Goal: Use online tool/utility: Utilize a website feature to perform a specific function

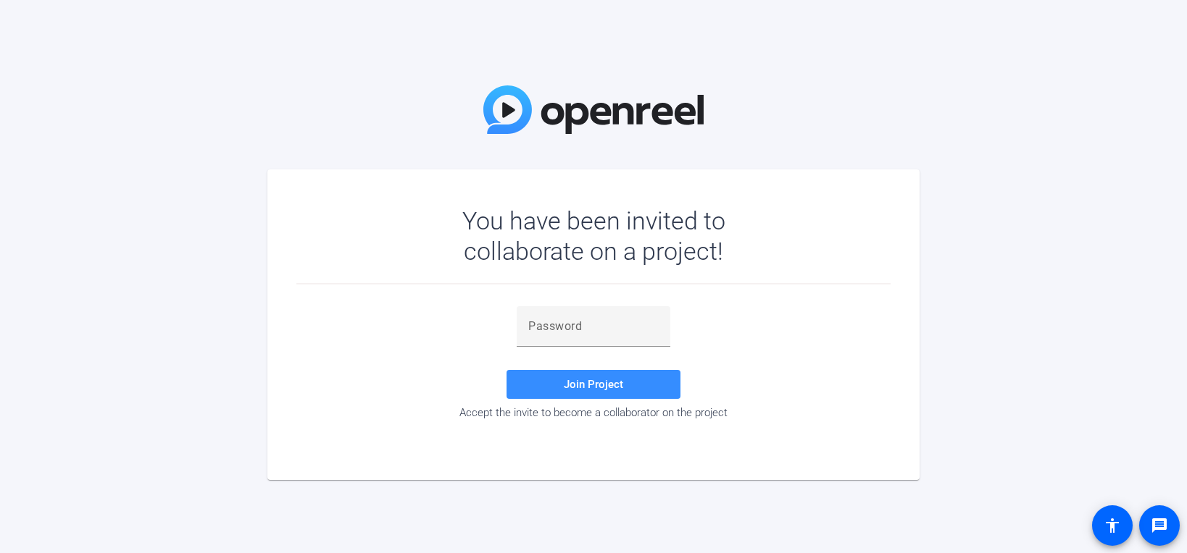
click at [629, 350] on div at bounding box center [594, 355] width 154 height 16
click at [627, 333] on input "text" at bounding box center [593, 326] width 130 height 17
paste input "KiQS2A"
type input "KiQS2A"
click at [598, 378] on span "Join Project" at bounding box center [593, 384] width 59 height 13
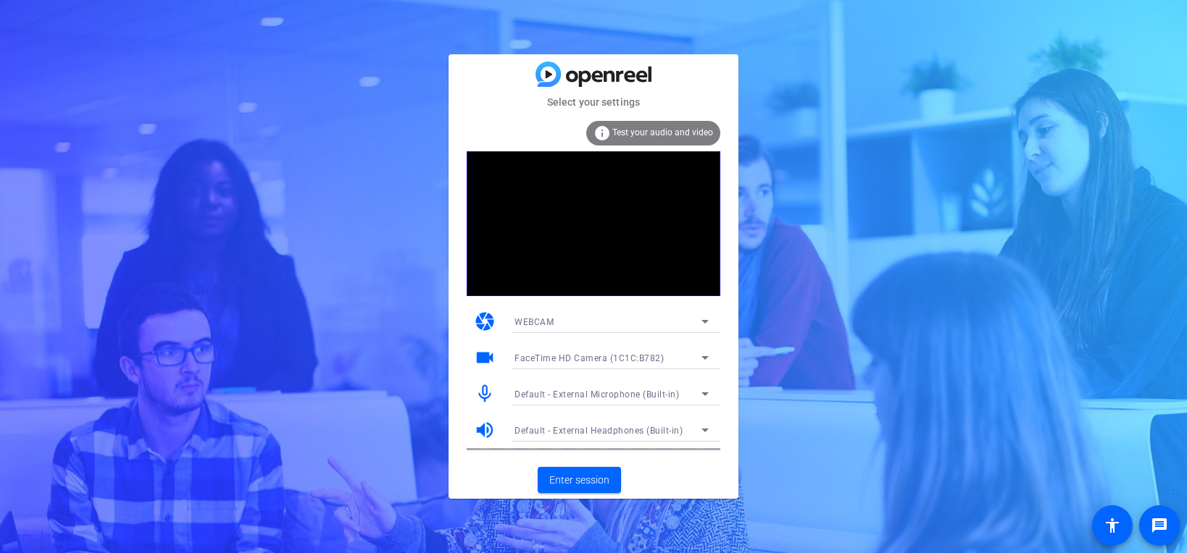
click at [626, 356] on span "FaceTime HD Camera (1C1C:B782)" at bounding box center [588, 359] width 149 height 10
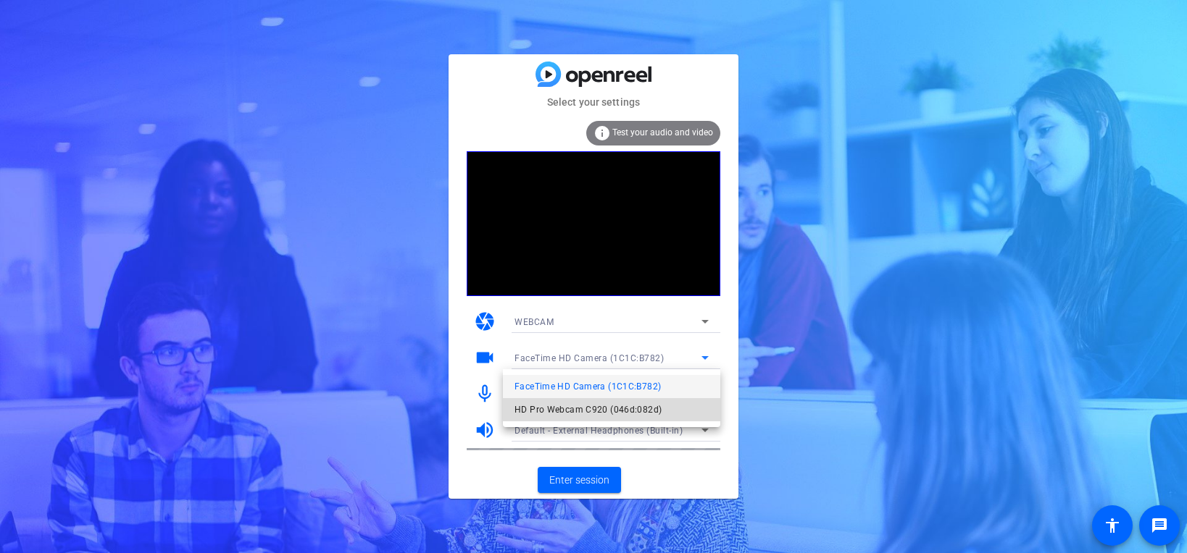
click at [615, 406] on span "HD Pro Webcam C920 (046d:082d)" at bounding box center [587, 409] width 147 height 17
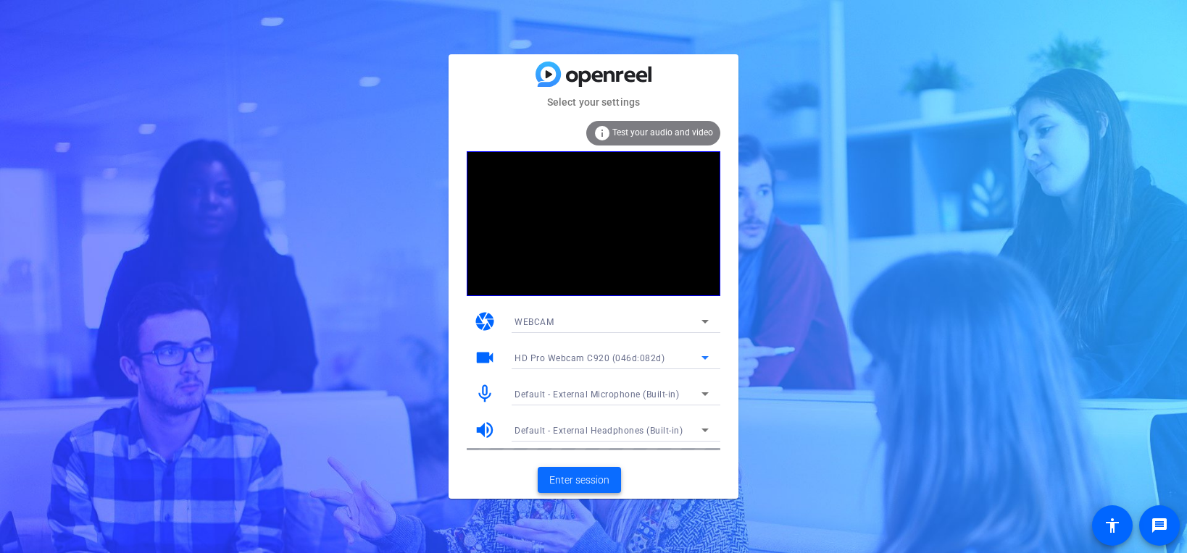
click at [596, 471] on span at bounding box center [579, 480] width 83 height 35
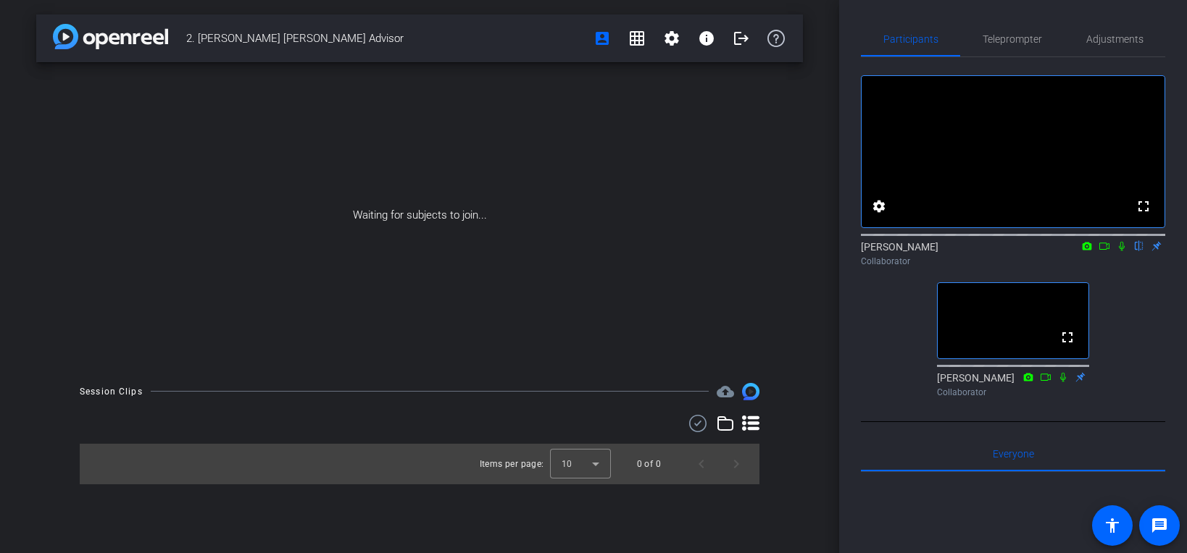
click at [1100, 253] on mat-icon at bounding box center [1103, 246] width 17 height 13
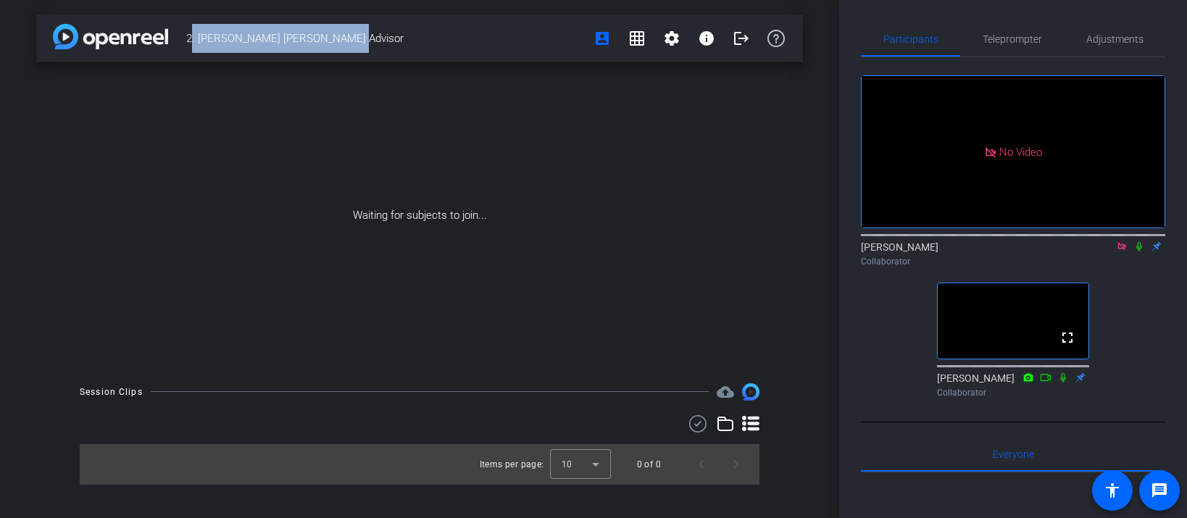
drag, startPoint x: 354, startPoint y: 41, endPoint x: 180, endPoint y: 44, distance: 174.6
click at [180, 44] on div "2. [PERSON_NAME] [PERSON_NAME] Advisor account_box grid_on settings info logout" at bounding box center [419, 38] width 766 height 48
copy span "2. [PERSON_NAME] [PERSON_NAME] Advisor"
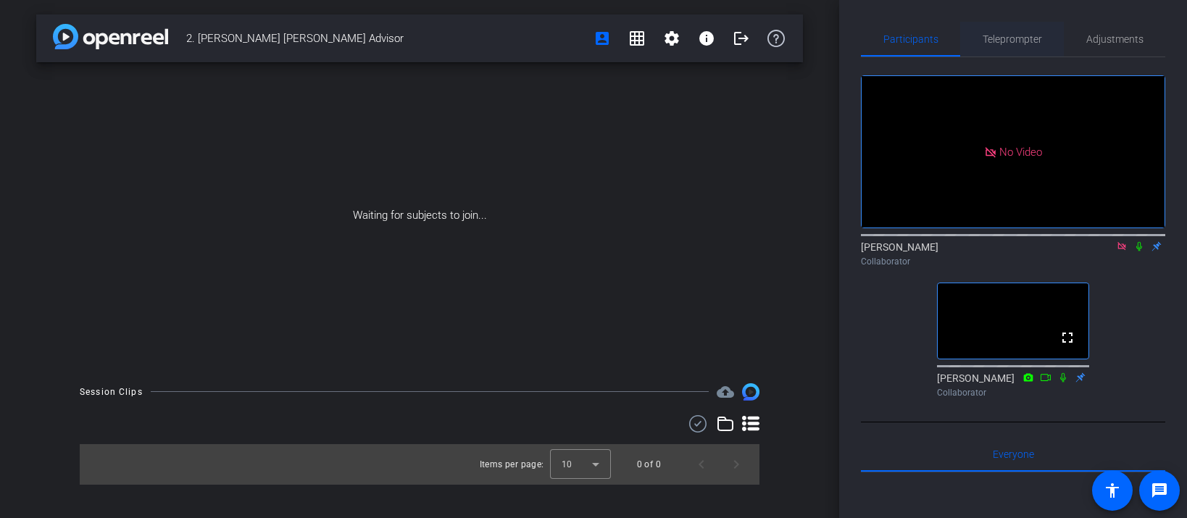
click at [1000, 35] on span "Teleprompter" at bounding box center [1011, 39] width 59 height 10
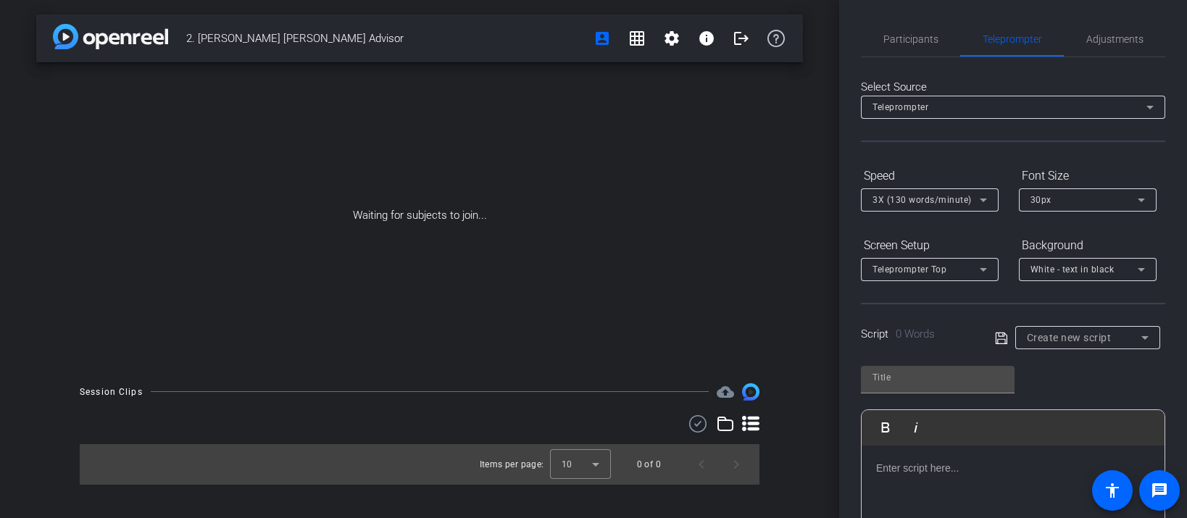
click at [1031, 338] on span "Create new script" at bounding box center [1069, 338] width 85 height 12
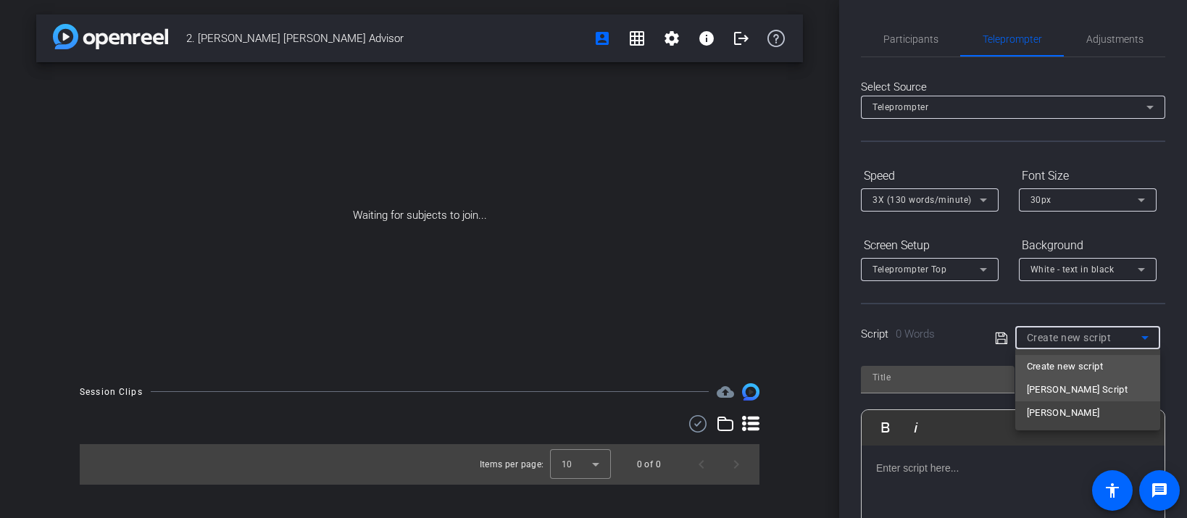
click at [1074, 383] on span "[PERSON_NAME] Script" at bounding box center [1077, 389] width 101 height 17
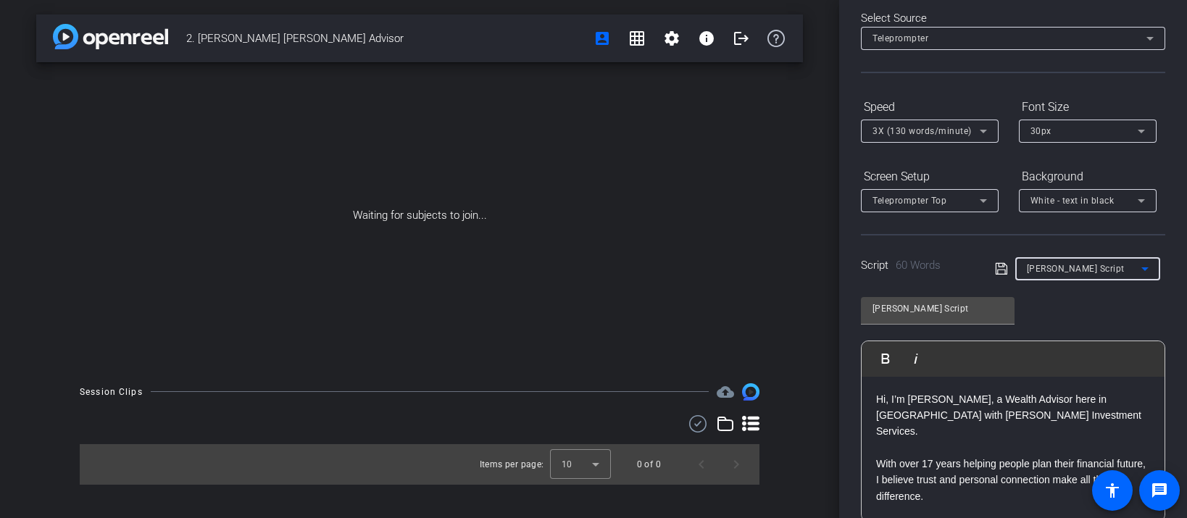
scroll to position [72, 0]
click at [1078, 275] on div "[PERSON_NAME] Script" at bounding box center [1088, 265] width 122 height 23
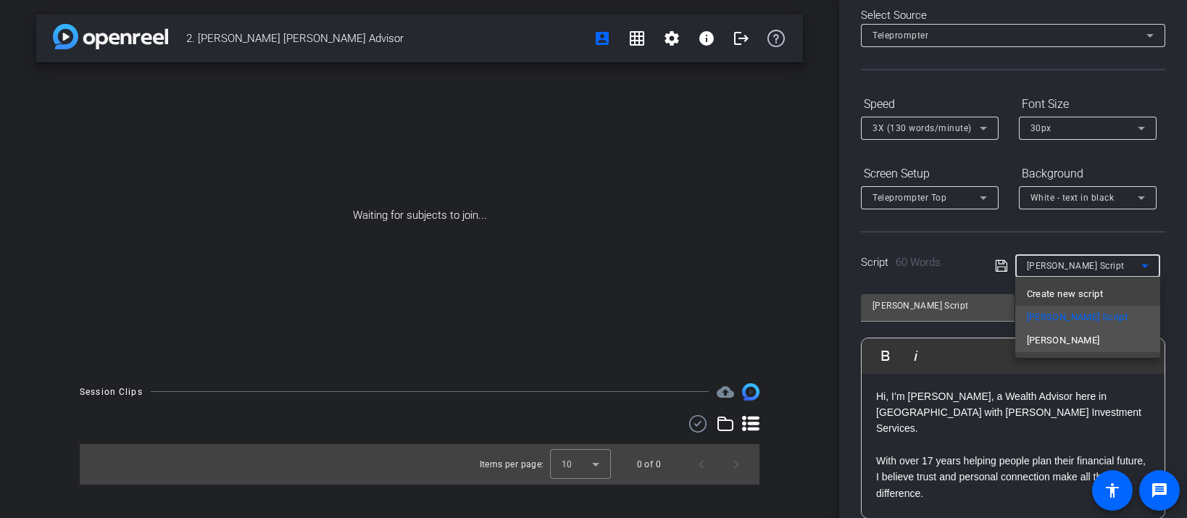
click at [1077, 343] on mat-option "[PERSON_NAME]" at bounding box center [1087, 340] width 145 height 23
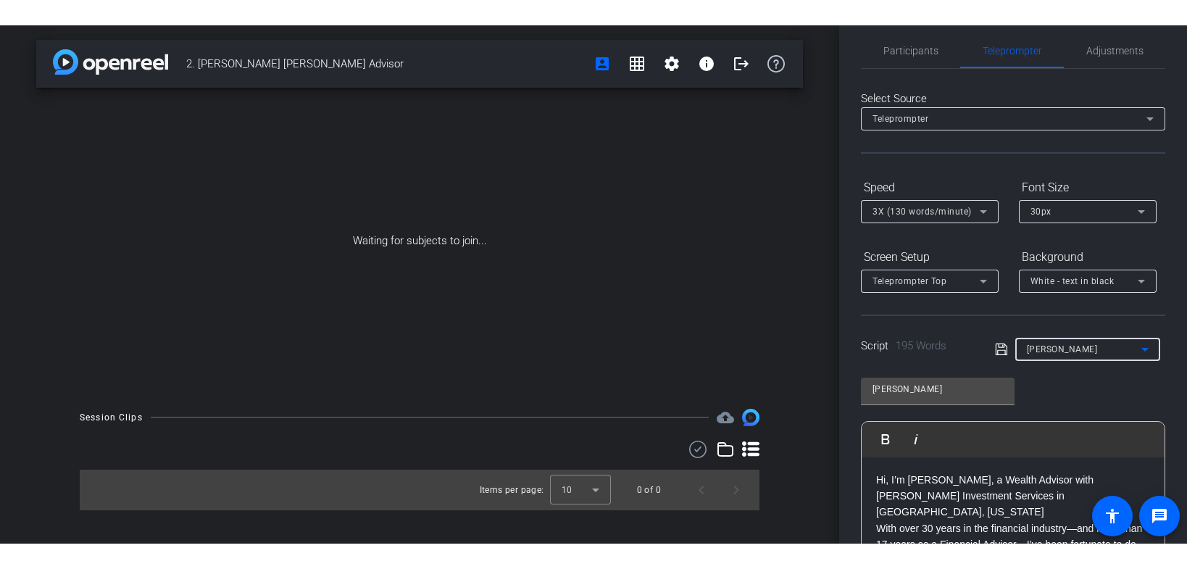
scroll to position [0, 0]
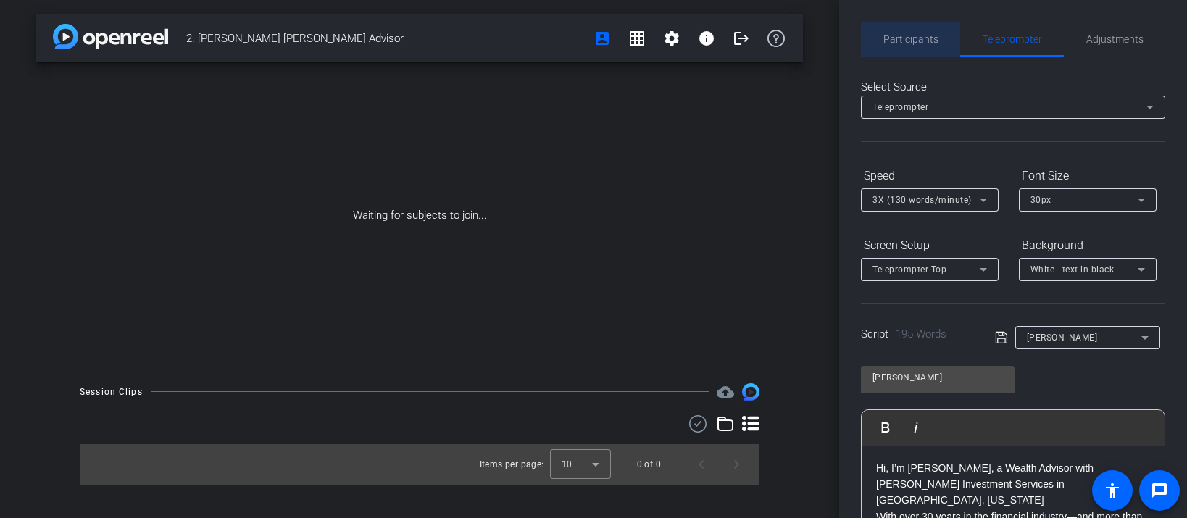
click at [922, 51] on span "Participants" at bounding box center [910, 39] width 55 height 35
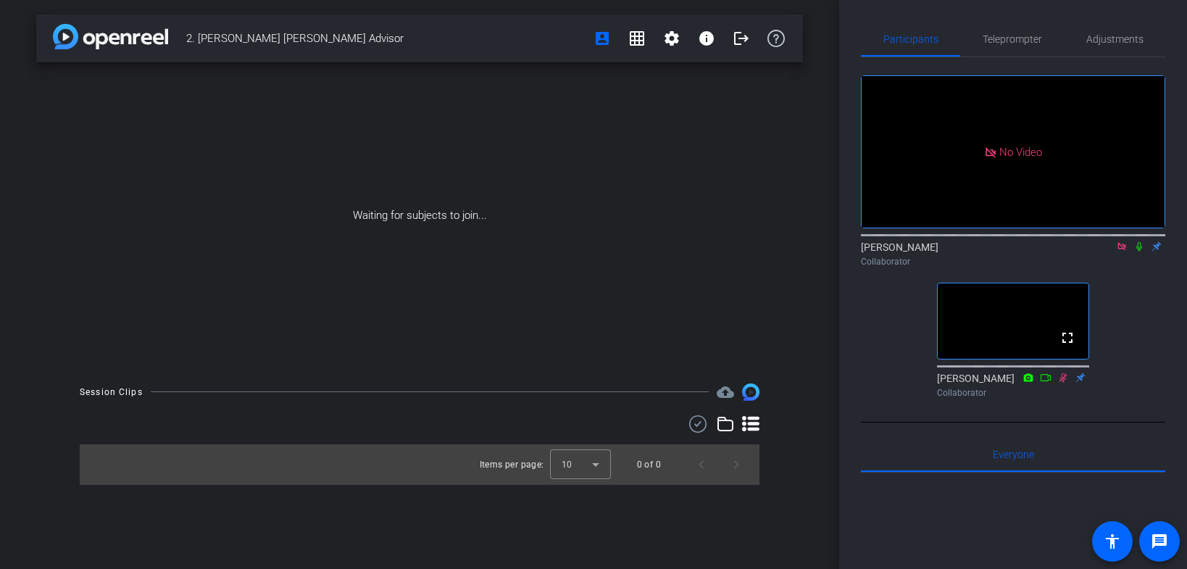
click at [1140, 241] on icon at bounding box center [1139, 246] width 12 height 10
click at [1137, 241] on icon at bounding box center [1139, 246] width 12 height 10
click at [1134, 234] on div "No Video [PERSON_NAME] Collaborator fullscreen [PERSON_NAME] Collaborator" at bounding box center [1013, 230] width 304 height 346
click at [1140, 241] on icon at bounding box center [1139, 246] width 12 height 10
click at [1134, 241] on icon at bounding box center [1139, 246] width 12 height 10
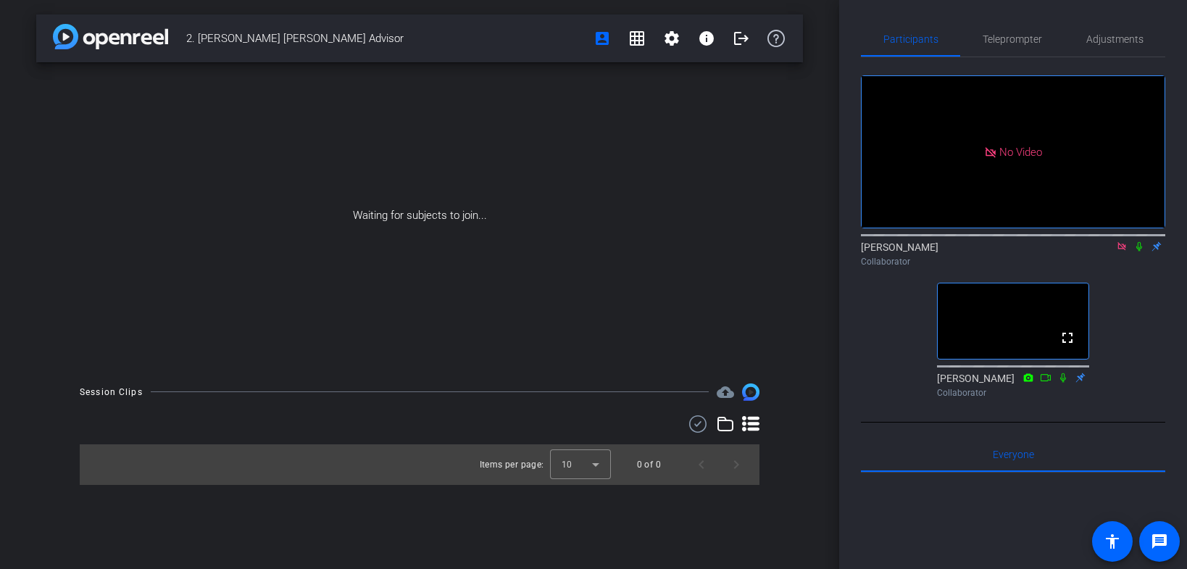
click at [1139, 241] on icon at bounding box center [1139, 246] width 12 height 10
click at [1135, 241] on icon at bounding box center [1139, 246] width 12 height 10
click at [1006, 46] on span "Teleprompter" at bounding box center [1011, 39] width 59 height 35
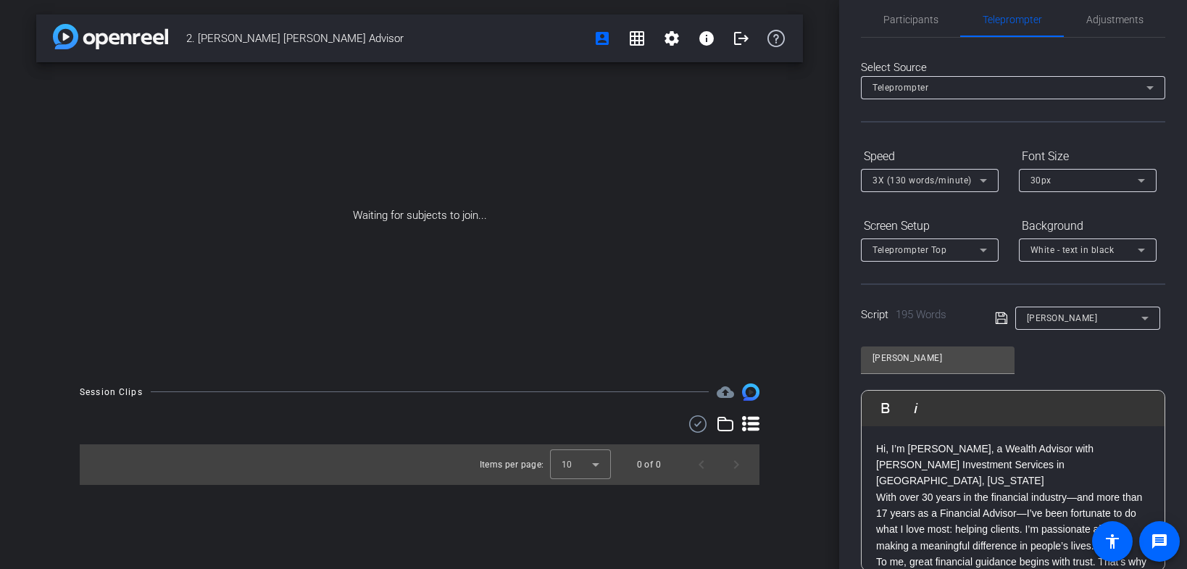
scroll to position [28, 0]
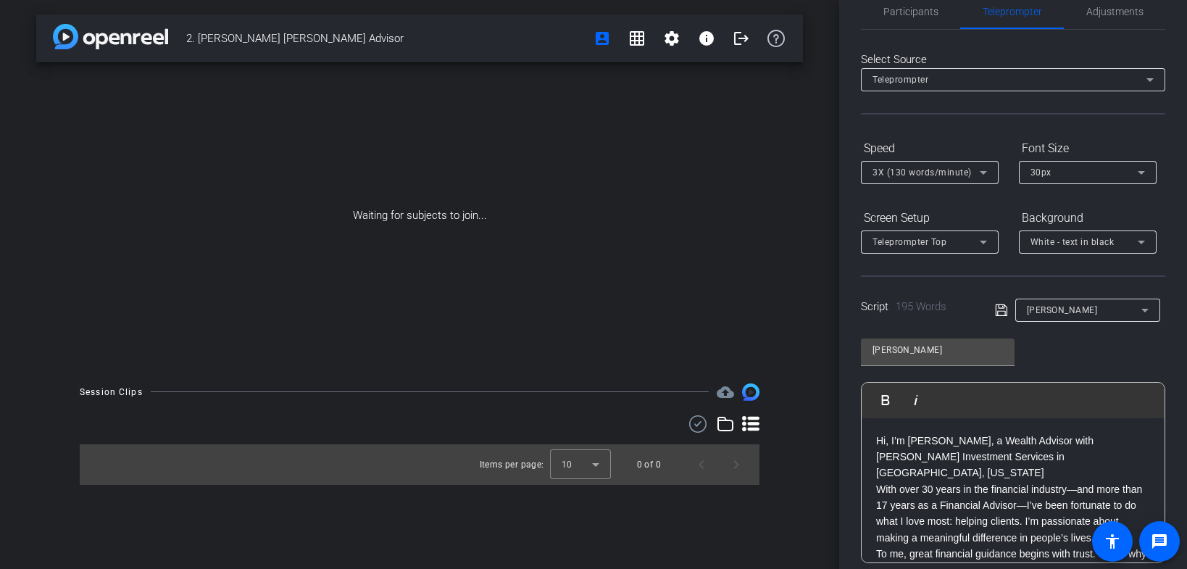
click at [1074, 312] on div "[PERSON_NAME]" at bounding box center [1084, 310] width 114 height 18
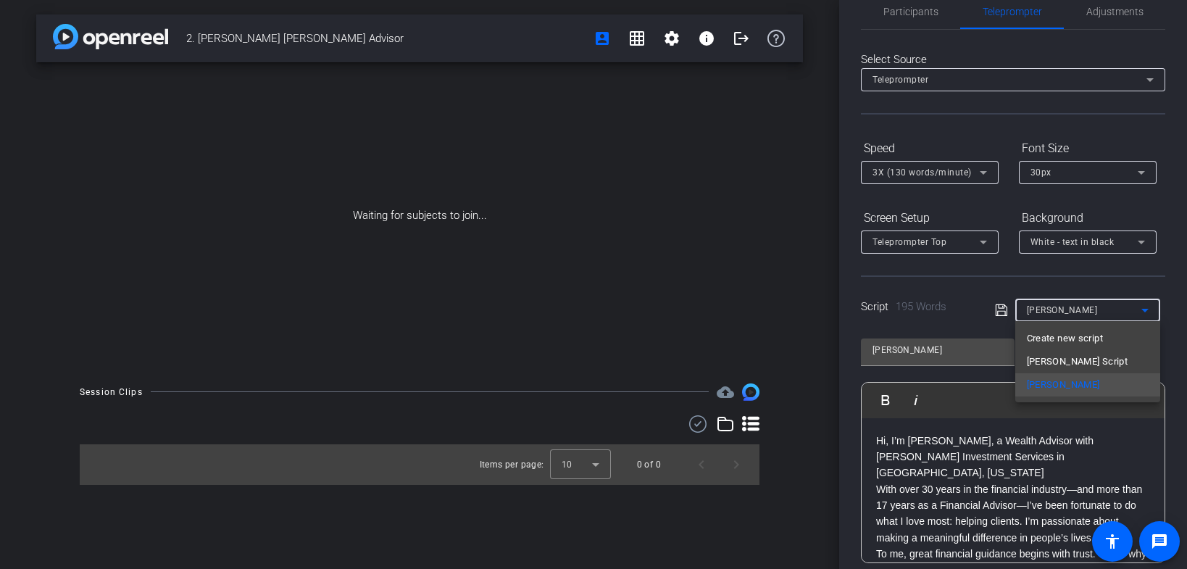
click at [1011, 272] on div at bounding box center [593, 284] width 1187 height 569
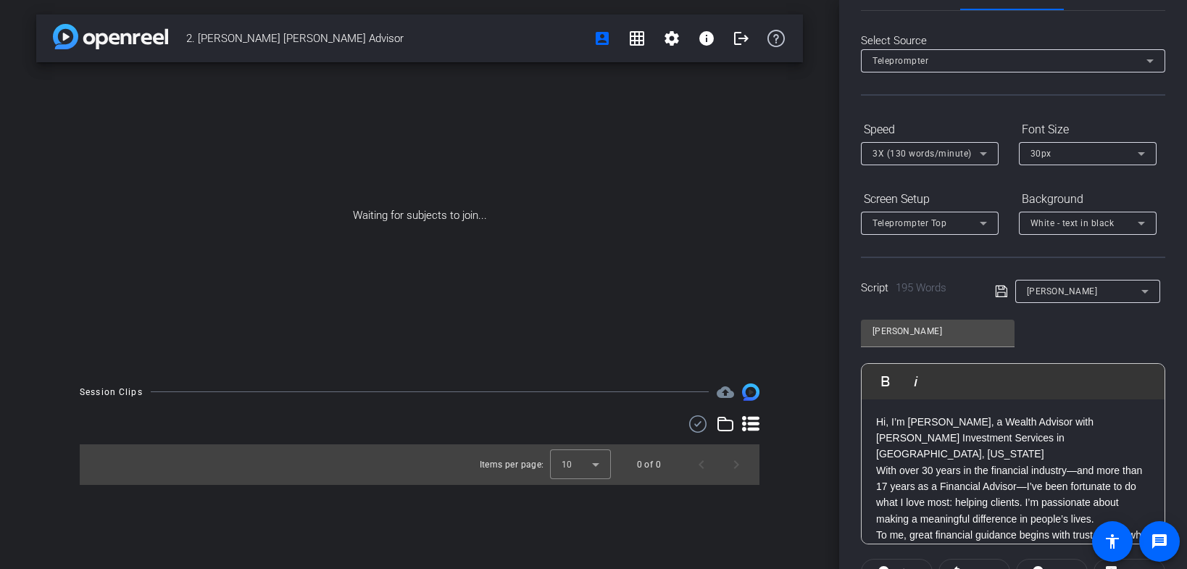
scroll to position [51, 0]
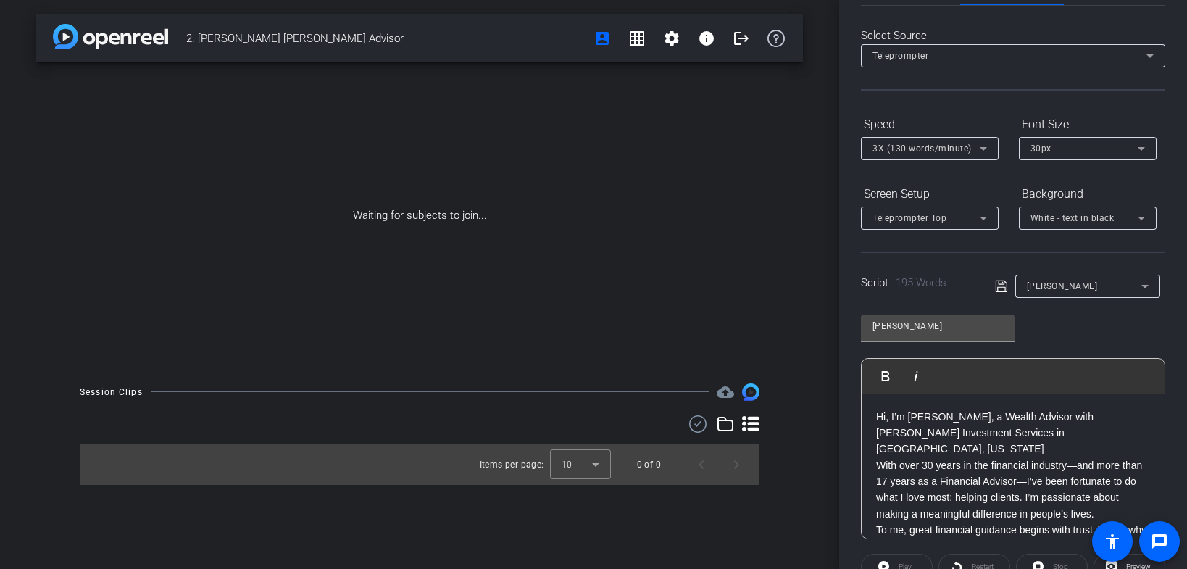
click at [1069, 291] on div "[PERSON_NAME]" at bounding box center [1084, 286] width 114 height 18
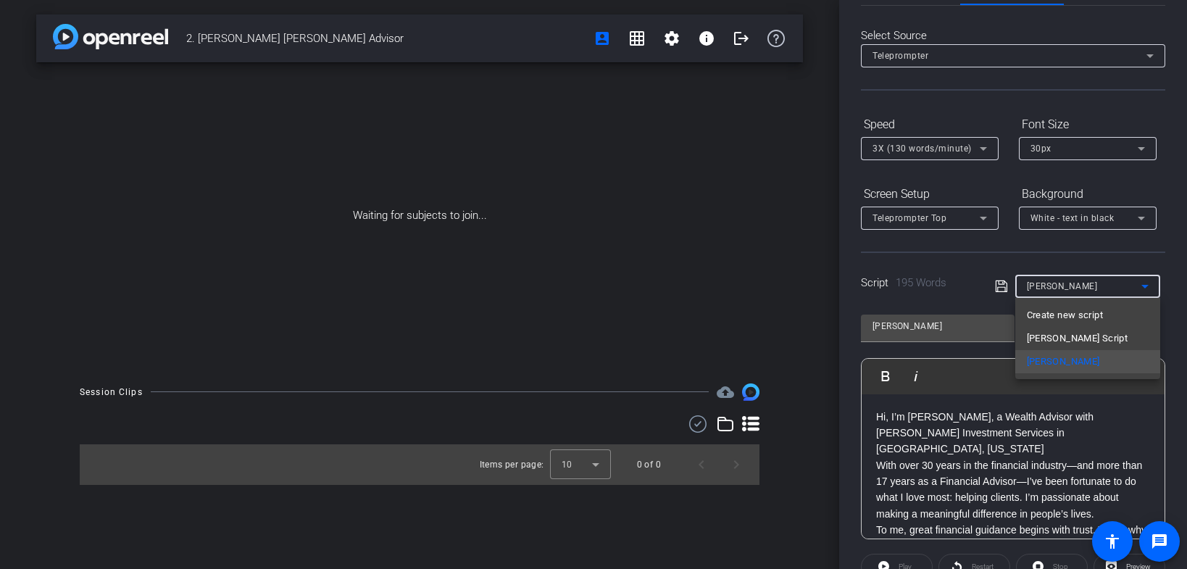
click at [1115, 236] on div at bounding box center [593, 284] width 1187 height 569
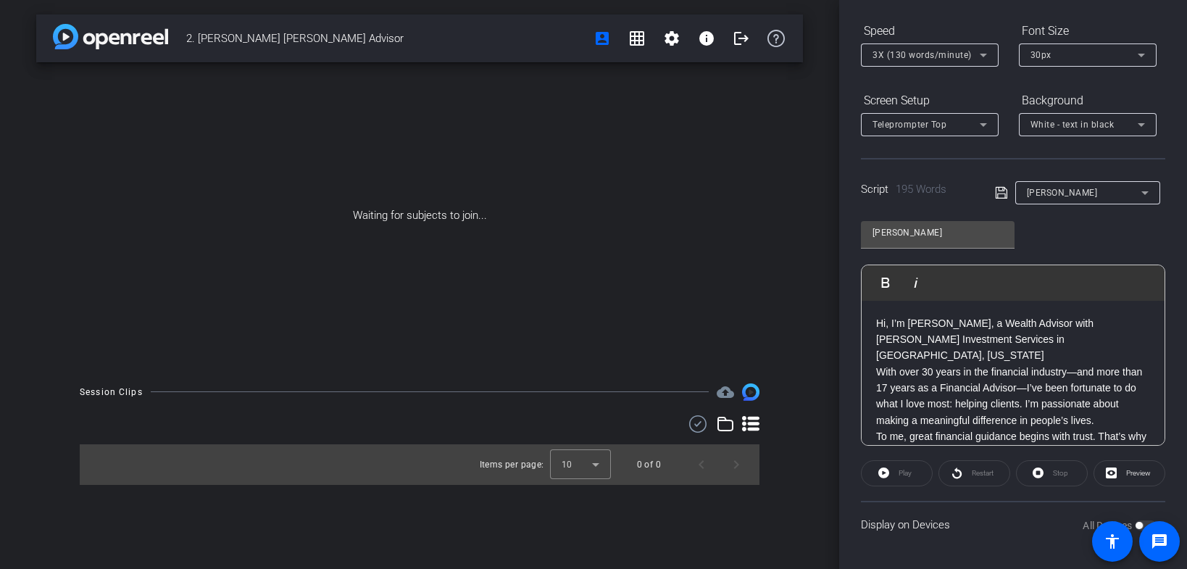
scroll to position [0, 0]
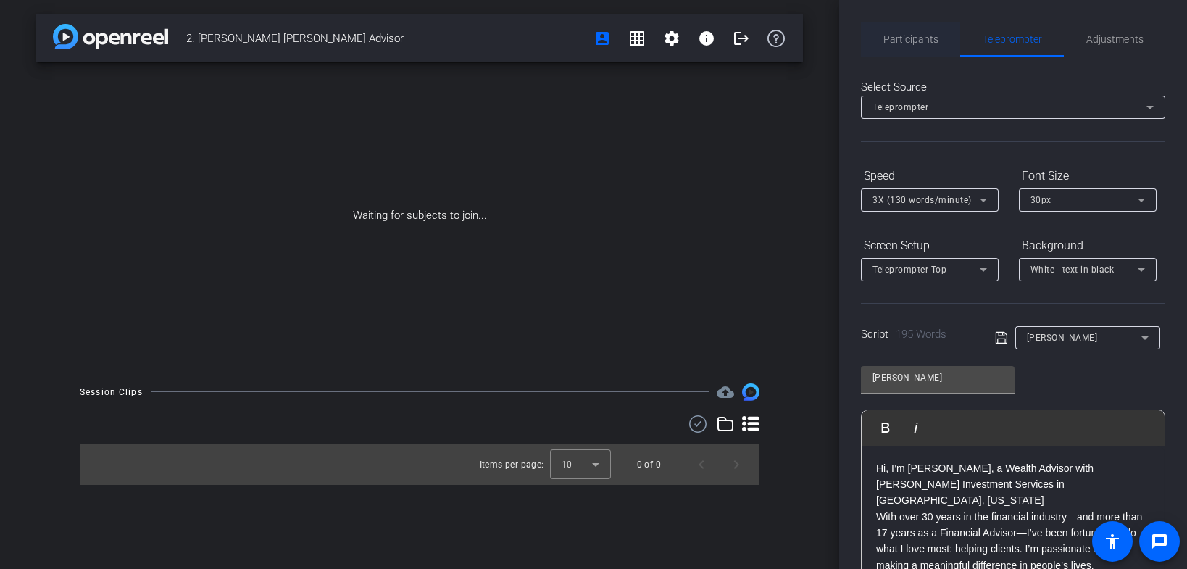
click at [894, 41] on span "Participants" at bounding box center [910, 39] width 55 height 10
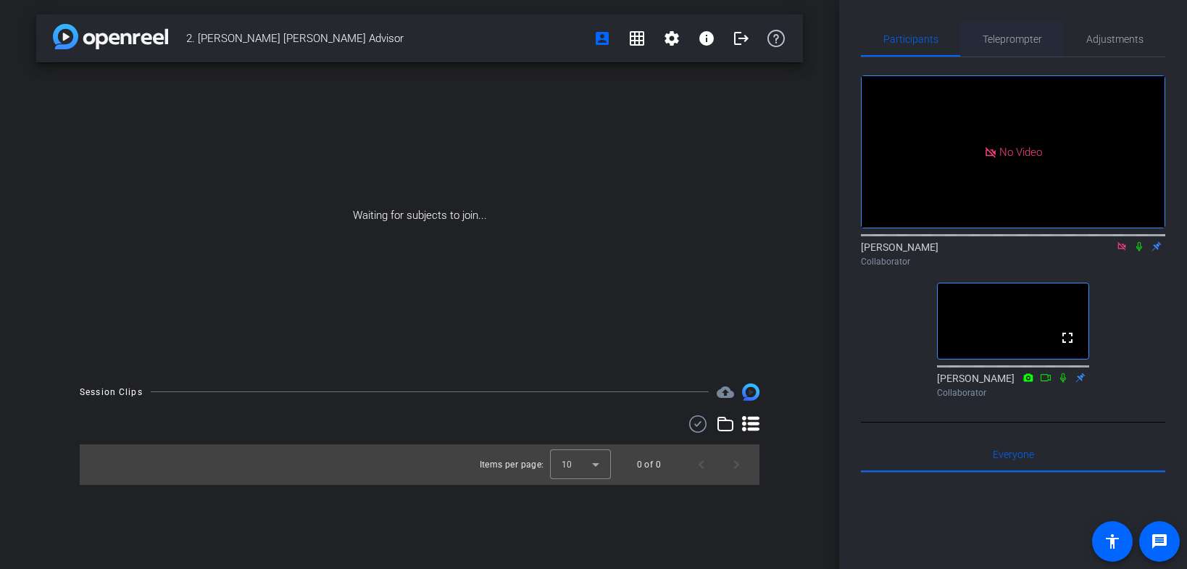
click at [1001, 38] on span "Teleprompter" at bounding box center [1011, 39] width 59 height 10
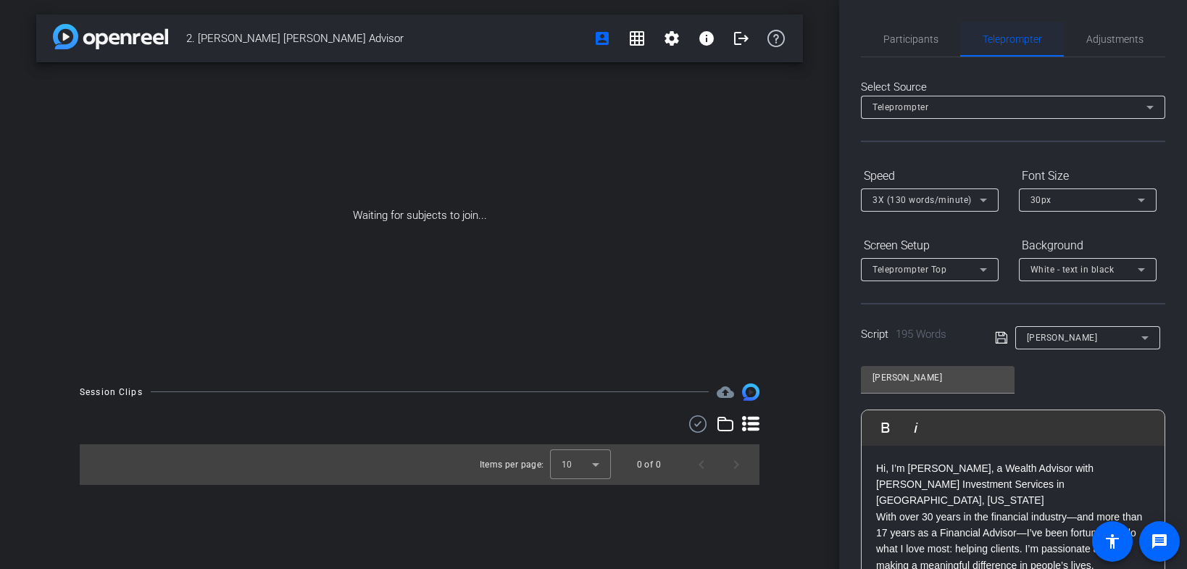
type input "[PERSON_NAME] Script"
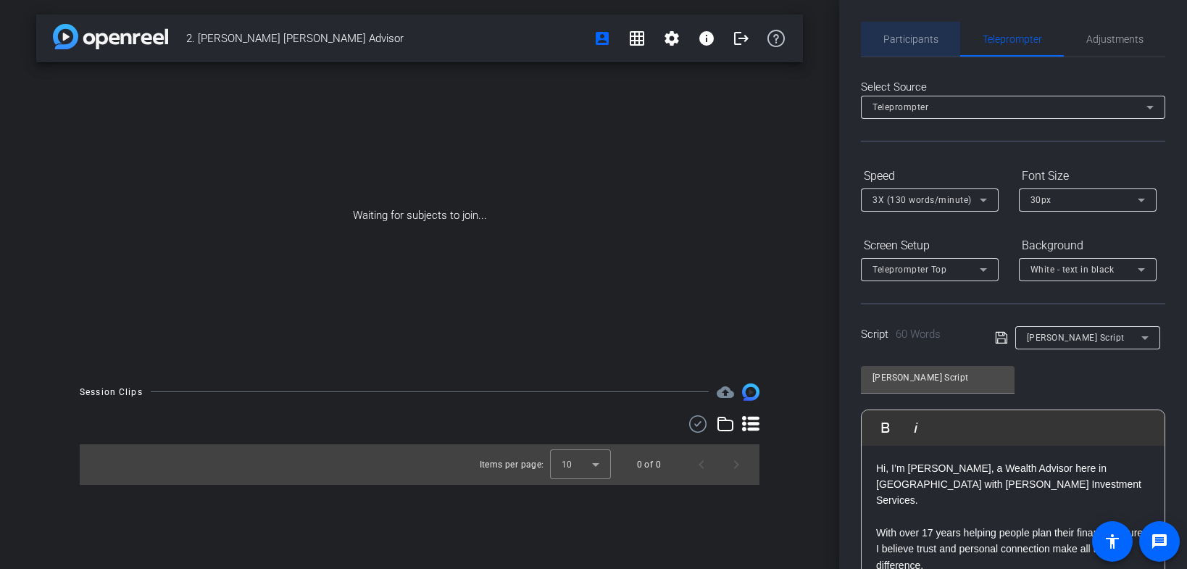
click at [919, 31] on span "Participants" at bounding box center [910, 39] width 55 height 35
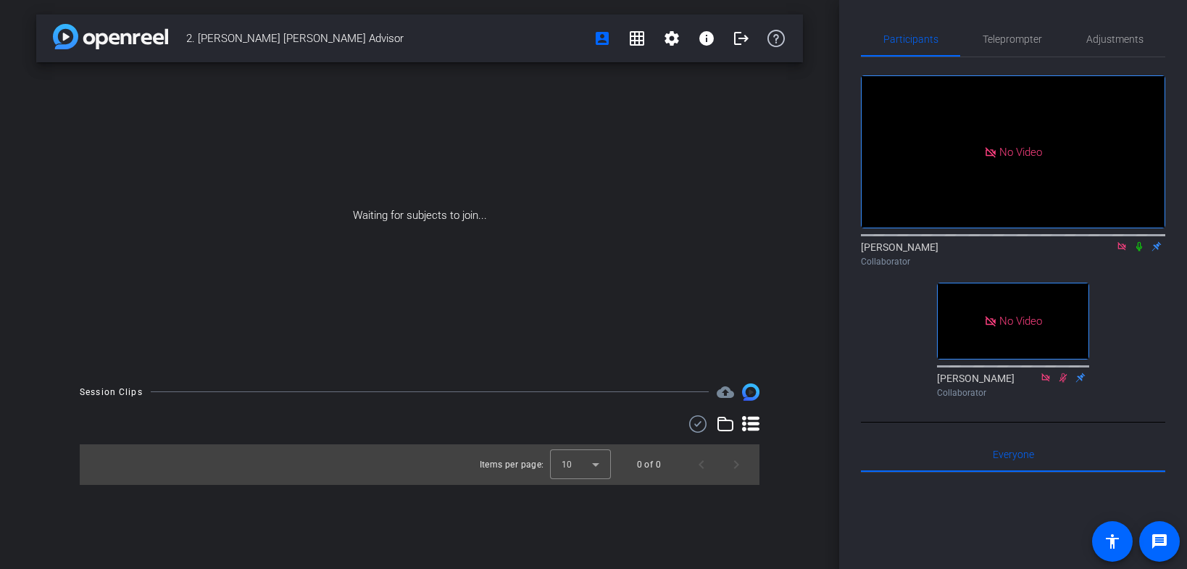
click at [1139, 242] on icon at bounding box center [1139, 246] width 6 height 9
click at [1136, 242] on icon at bounding box center [1139, 246] width 8 height 9
